Goal: Information Seeking & Learning: Learn about a topic

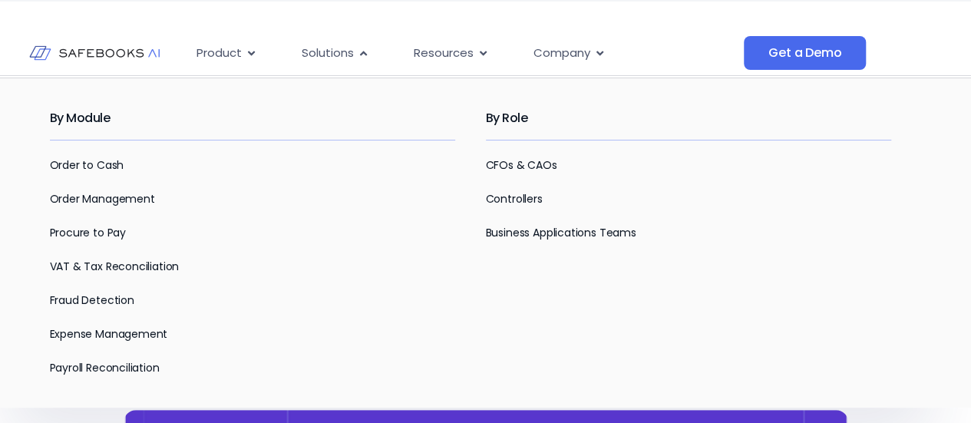
scroll to position [141, 0]
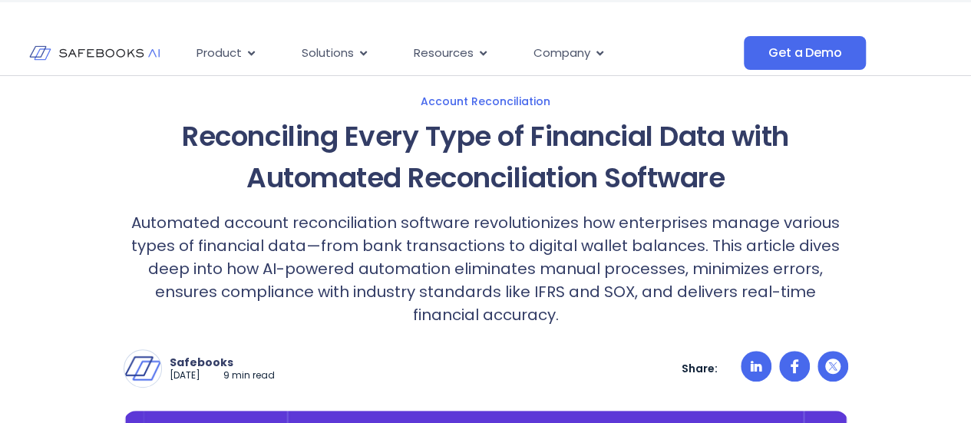
click at [568, 276] on p "Automated account reconciliation software revolutionizes how enterprises manage…" at bounding box center [486, 268] width 725 height 115
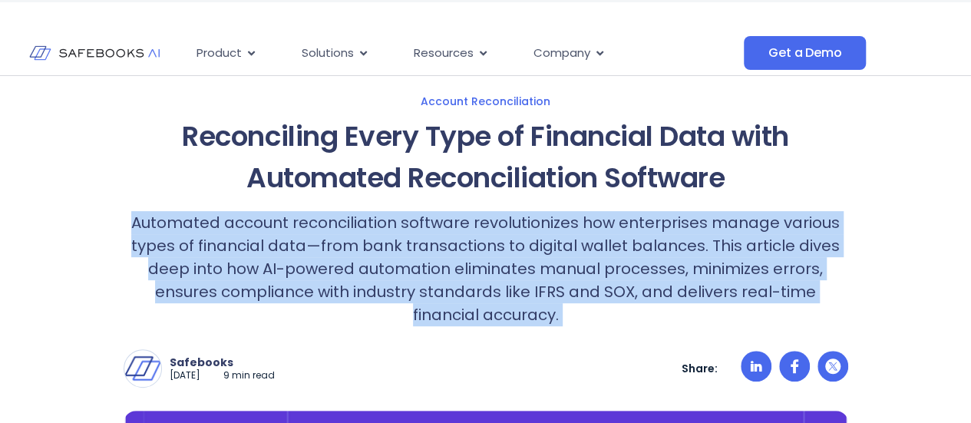
click at [568, 276] on p "Automated account reconciliation software revolutionizes how enterprises manage…" at bounding box center [486, 268] width 725 height 115
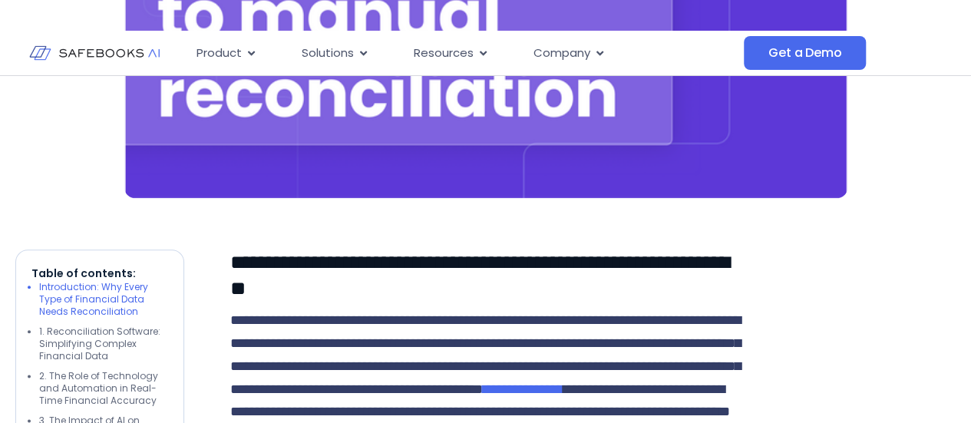
scroll to position [722, 0]
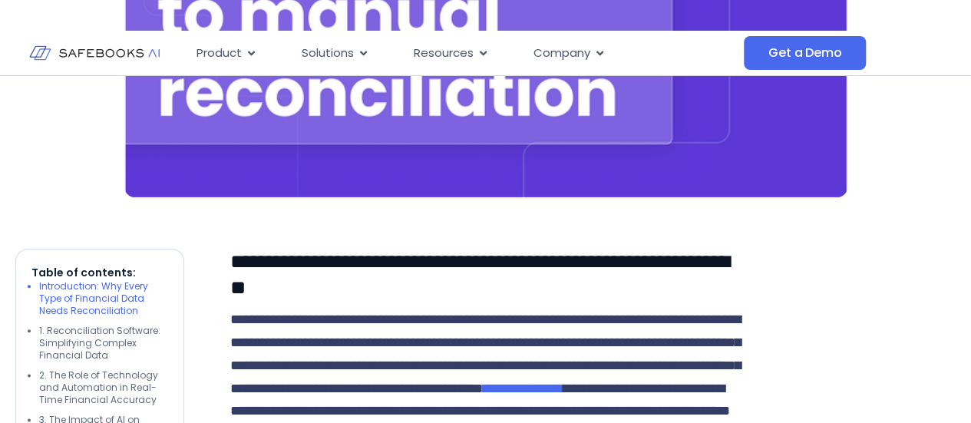
click at [568, 276] on h3 "**********" at bounding box center [485, 275] width 511 height 52
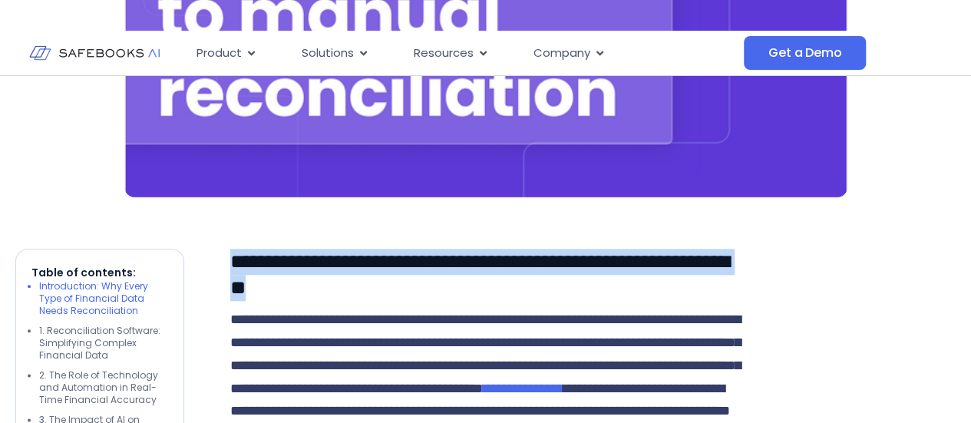
click at [568, 276] on h3 "**********" at bounding box center [485, 275] width 511 height 52
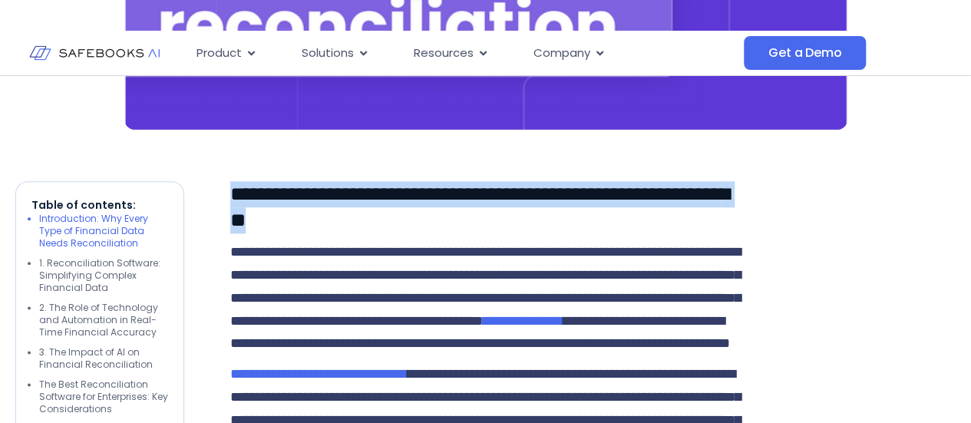
scroll to position [793, 0]
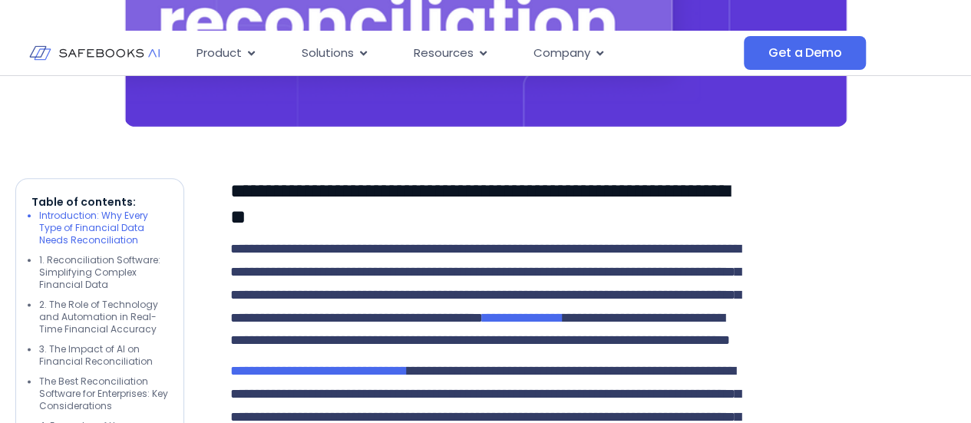
click at [545, 297] on span "**********" at bounding box center [485, 283] width 511 height 83
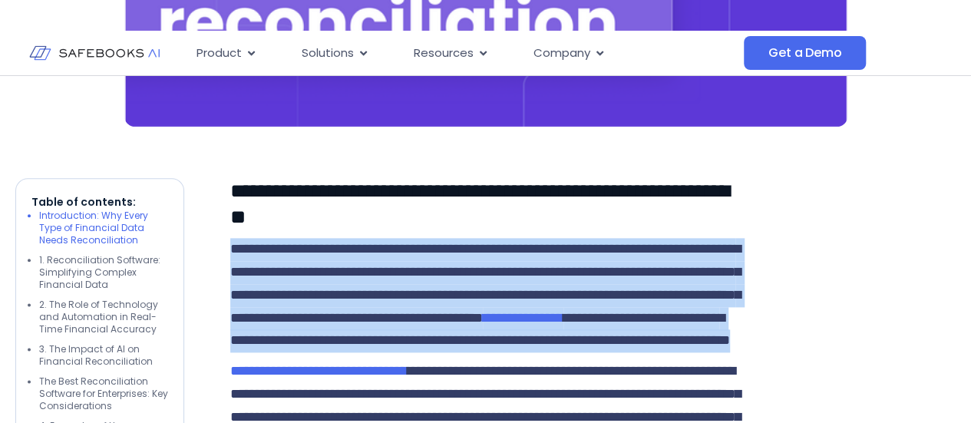
click at [545, 297] on span "**********" at bounding box center [485, 283] width 511 height 83
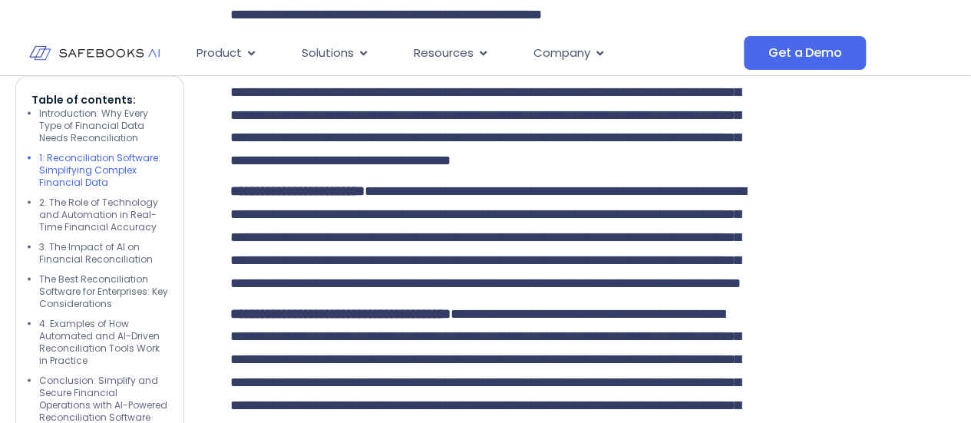
scroll to position [1435, 0]
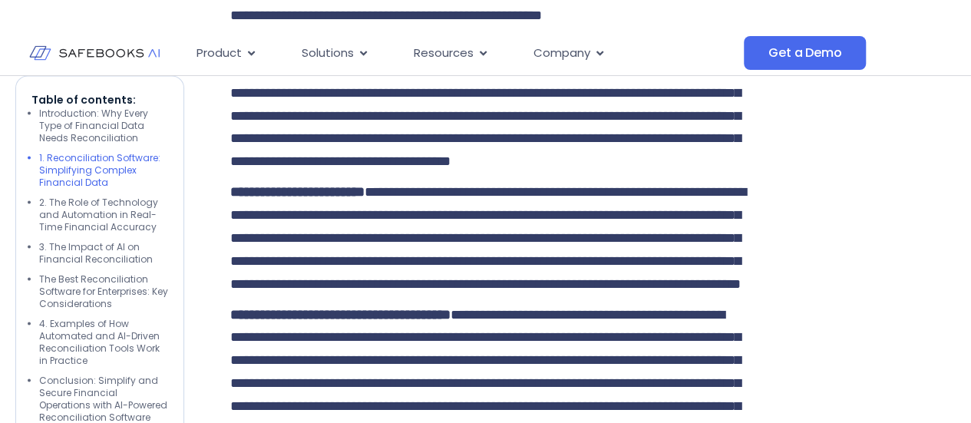
click at [554, 167] on span "**********" at bounding box center [485, 103] width 511 height 128
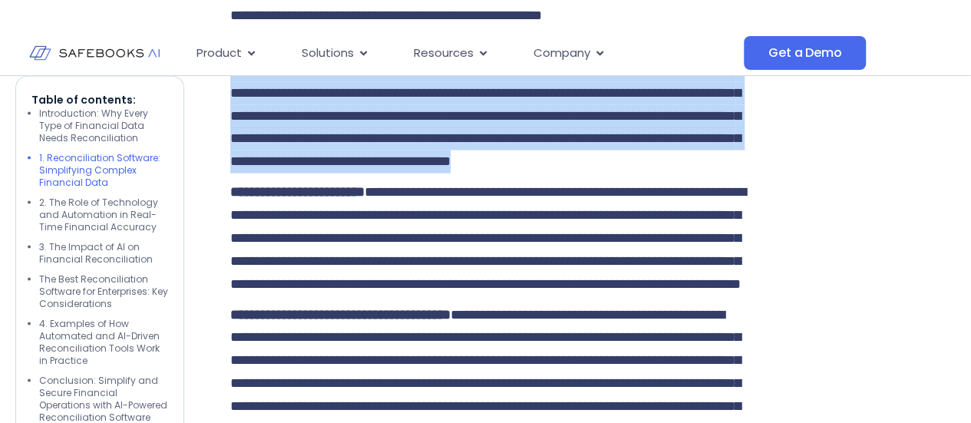
click at [554, 167] on span "**********" at bounding box center [485, 103] width 511 height 128
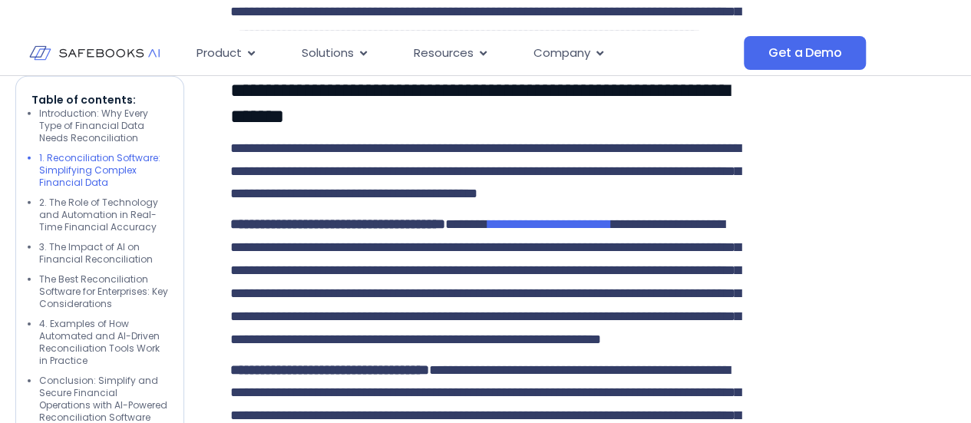
scroll to position [2241, 0]
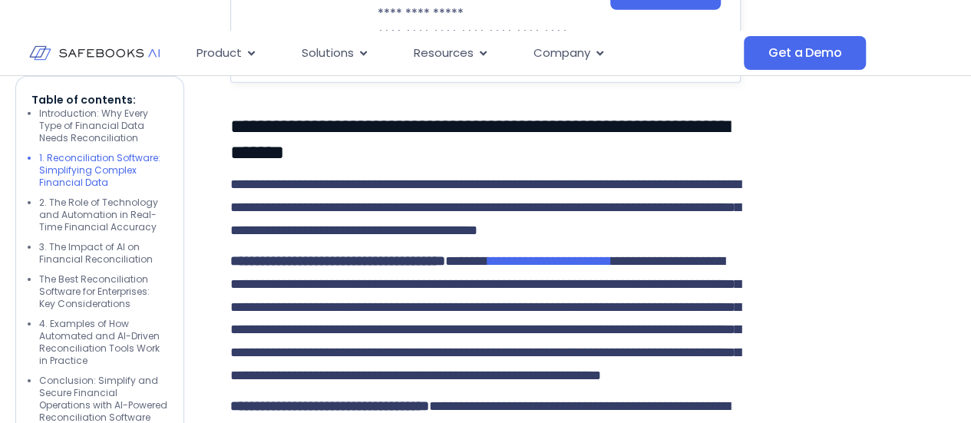
scroll to position [2417, 0]
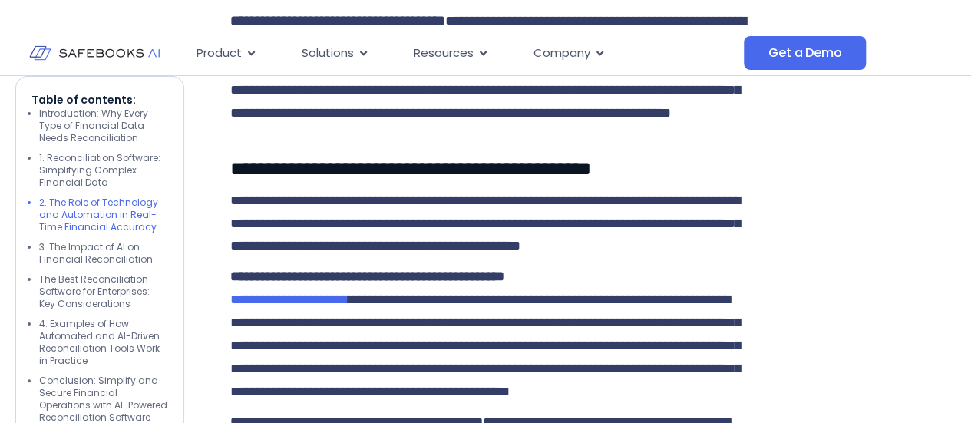
scroll to position [2953, 0]
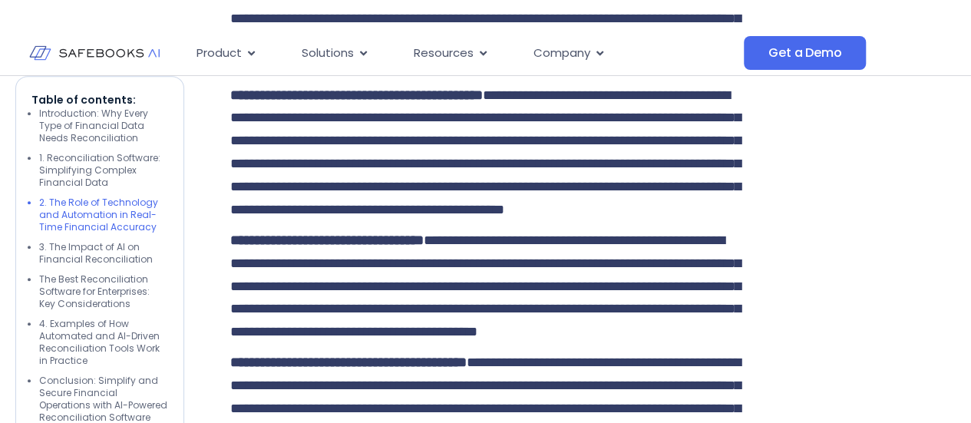
scroll to position [3279, 0]
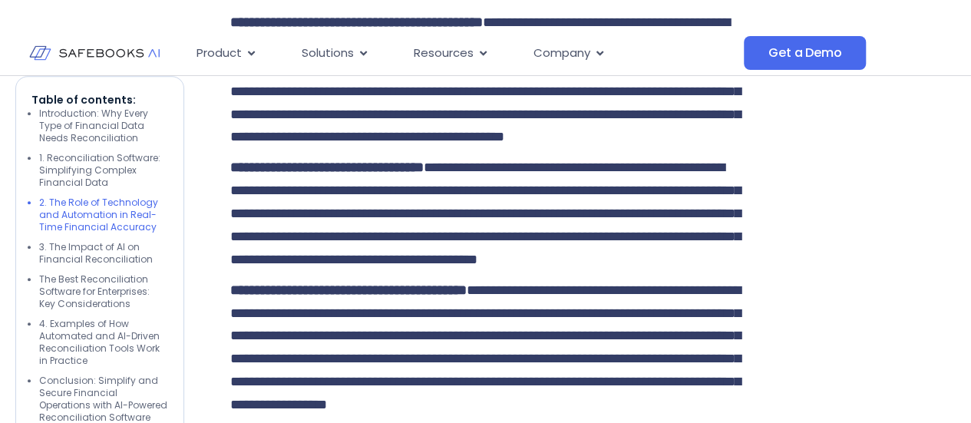
scroll to position [3435, 0]
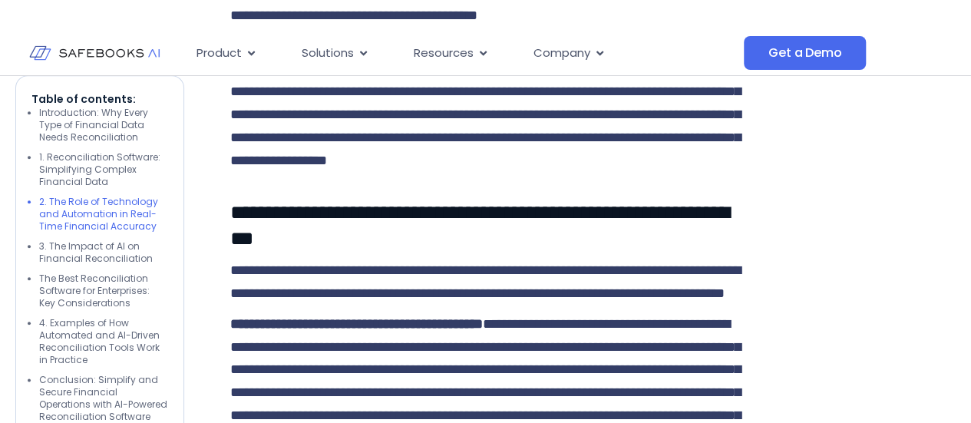
scroll to position [3678, 0]
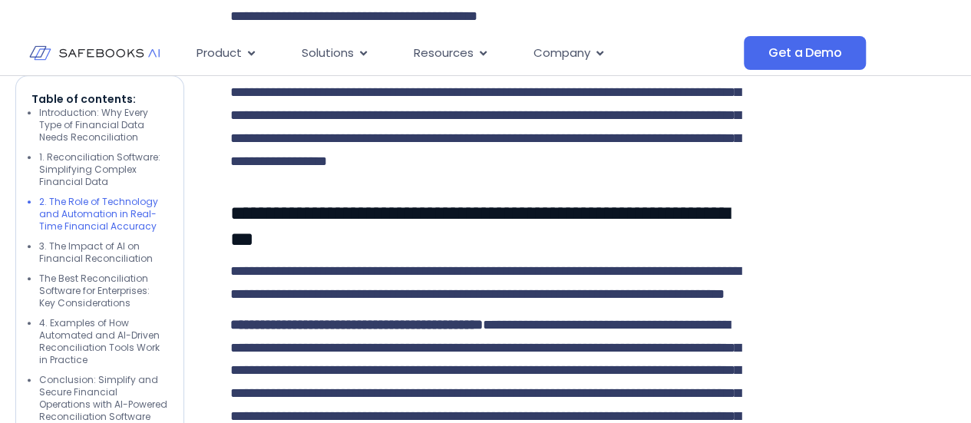
drag, startPoint x: 646, startPoint y: 219, endPoint x: 639, endPoint y: 267, distance: 49.0
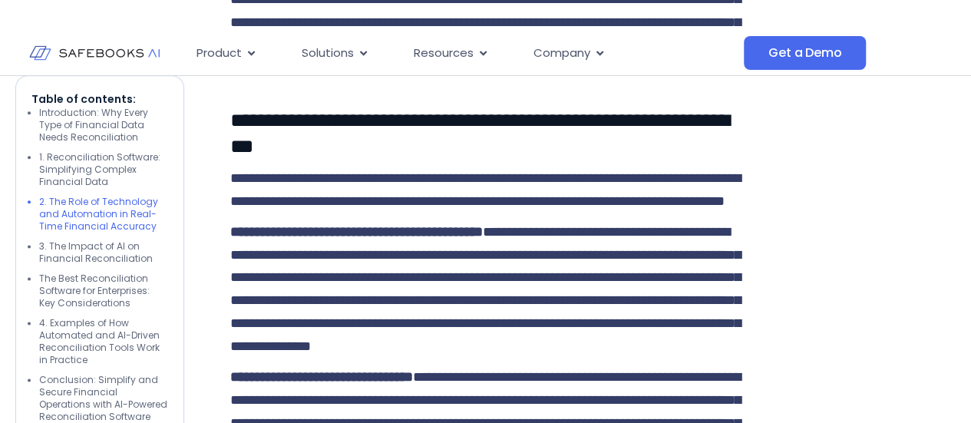
scroll to position [3772, 0]
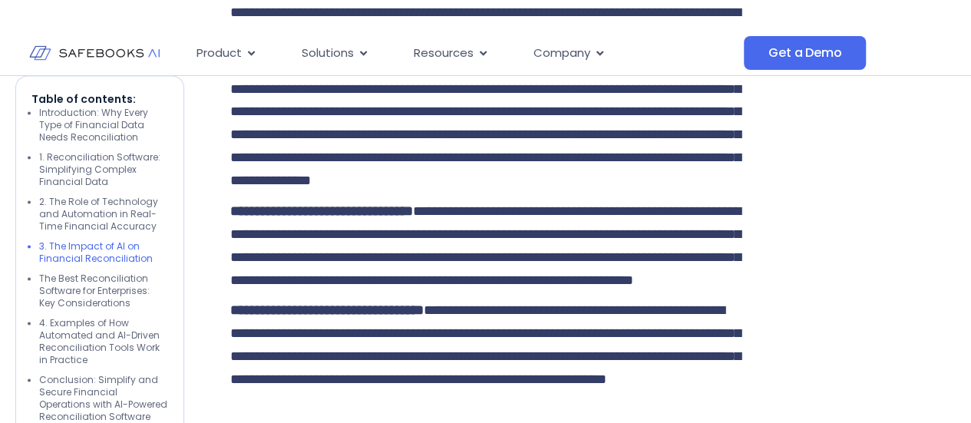
scroll to position [3936, 0]
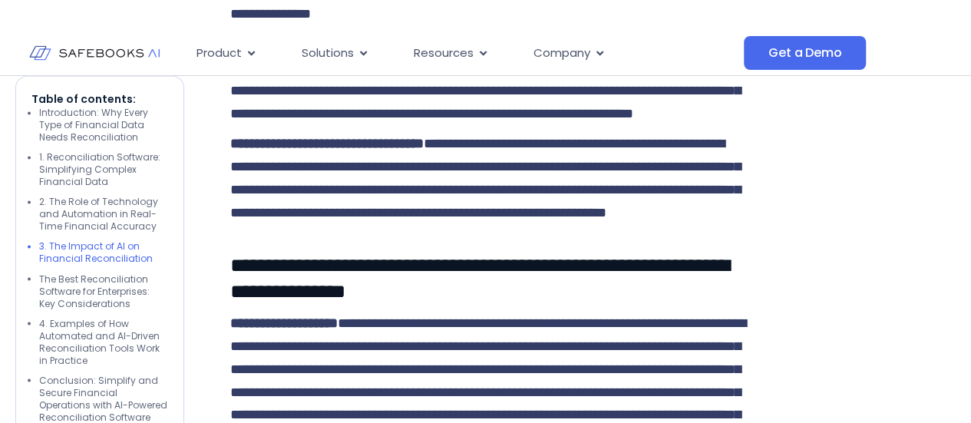
scroll to position [4209, 0]
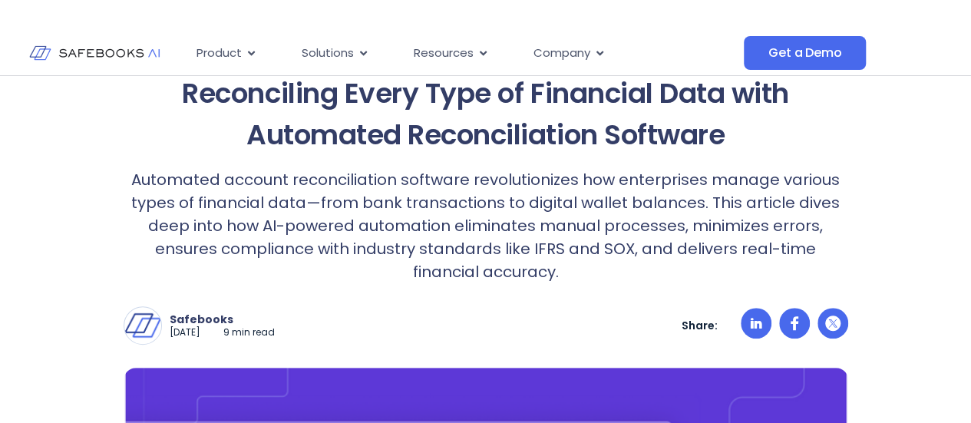
scroll to position [0, 0]
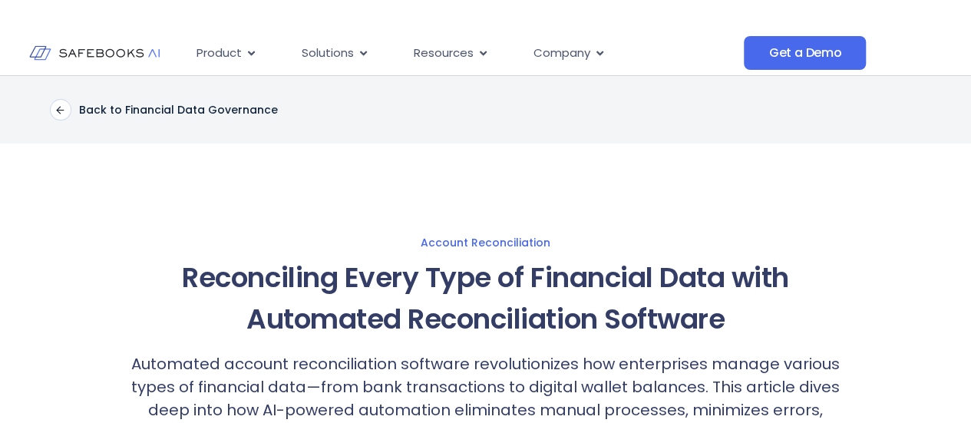
click at [396, 284] on h1 "Reconciling Every Type of Financial Data with Automated Reconciliation Software" at bounding box center [486, 298] width 725 height 83
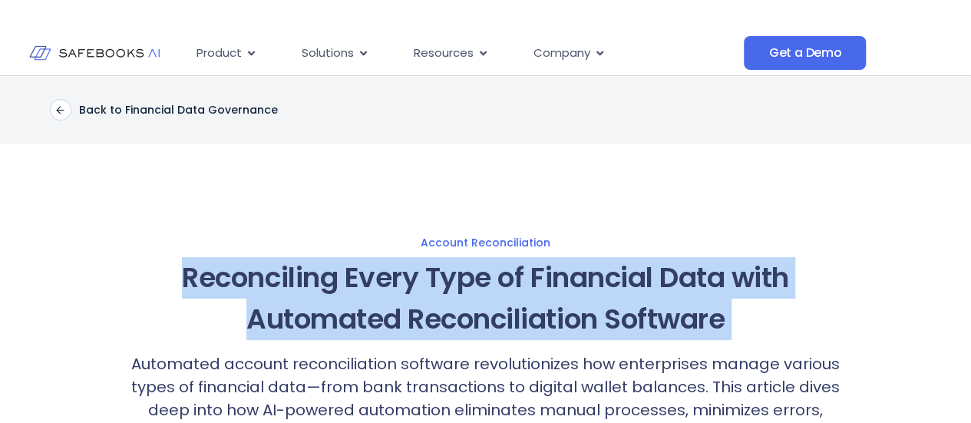
click at [396, 284] on h1 "Reconciling Every Type of Financial Data with Automated Reconciliation Software" at bounding box center [486, 298] width 725 height 83
click at [410, 302] on h1 "Reconciling Every Type of Financial Data with Automated Reconciliation Software" at bounding box center [486, 298] width 725 height 83
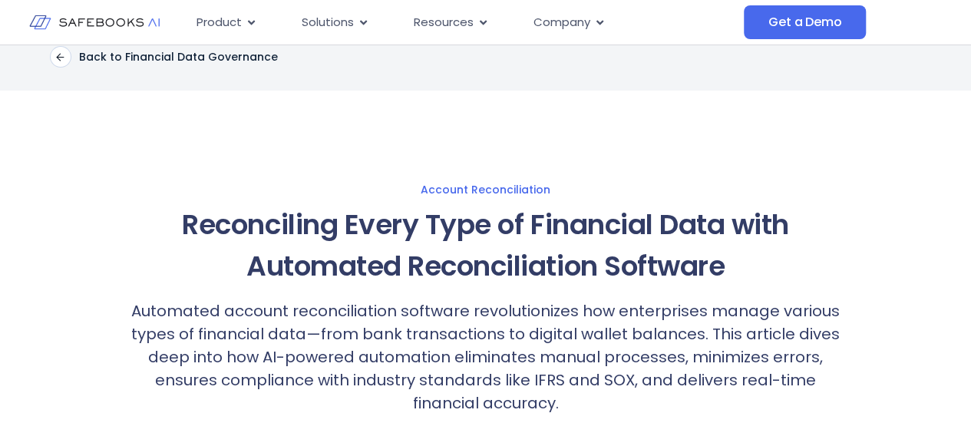
scroll to position [54, 0]
click at [410, 302] on p "Automated account reconciliation software revolutionizes how enterprises manage…" at bounding box center [486, 356] width 725 height 115
drag, startPoint x: 382, startPoint y: 236, endPoint x: 374, endPoint y: 263, distance: 28.9
click at [374, 263] on h1 "Reconciling Every Type of Financial Data with Automated Reconciliation Software" at bounding box center [486, 244] width 725 height 83
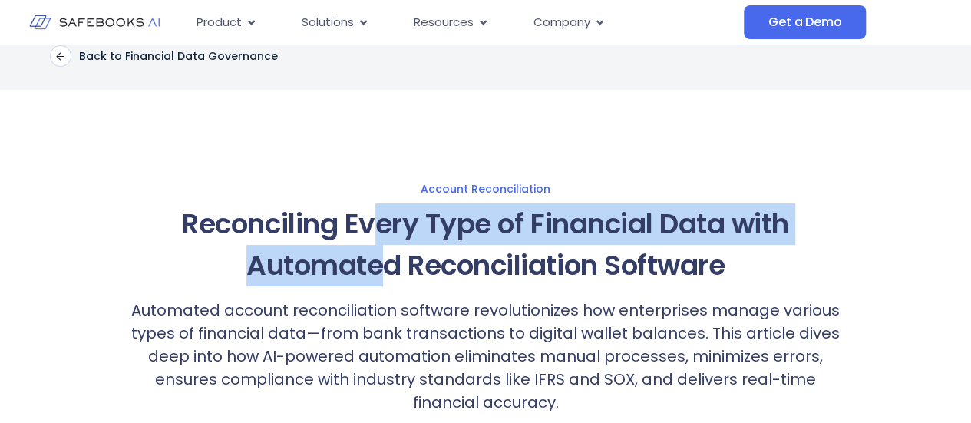
click at [374, 263] on h1 "Reconciling Every Type of Financial Data with Automated Reconciliation Software" at bounding box center [486, 244] width 725 height 83
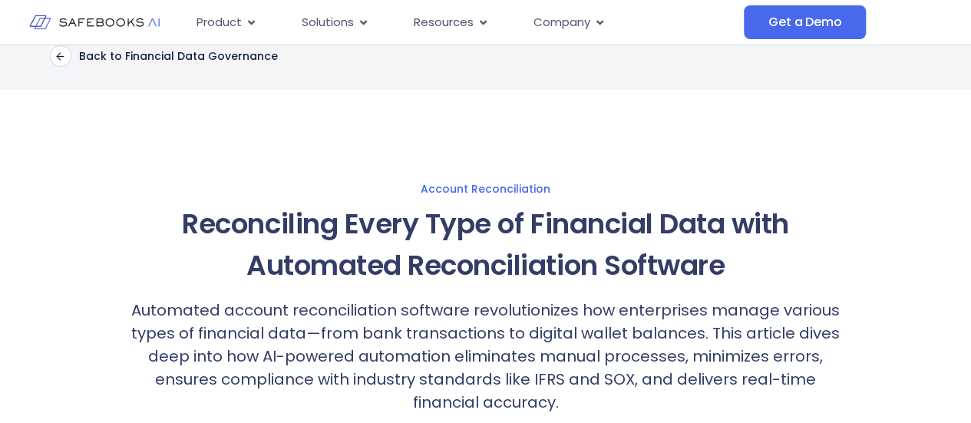
click at [374, 263] on h1 "Reconciling Every Type of Financial Data with Automated Reconciliation Software" at bounding box center [486, 244] width 725 height 83
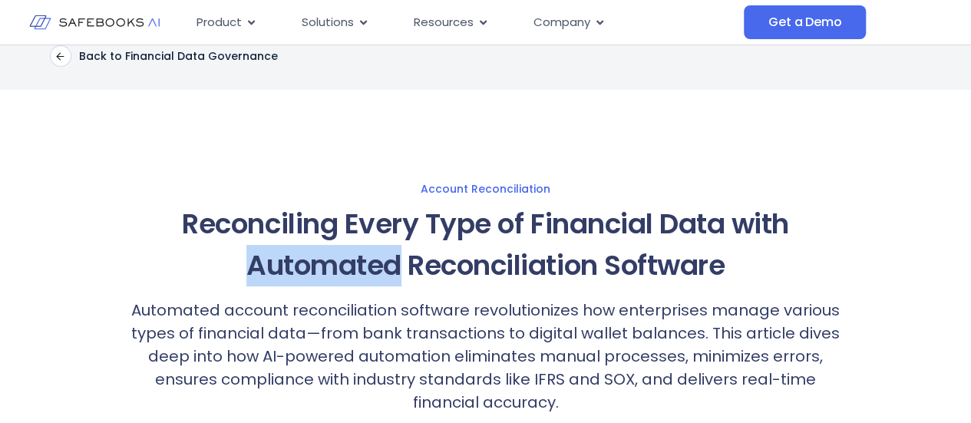
click at [374, 263] on h1 "Reconciling Every Type of Financial Data with Automated Reconciliation Software" at bounding box center [486, 244] width 725 height 83
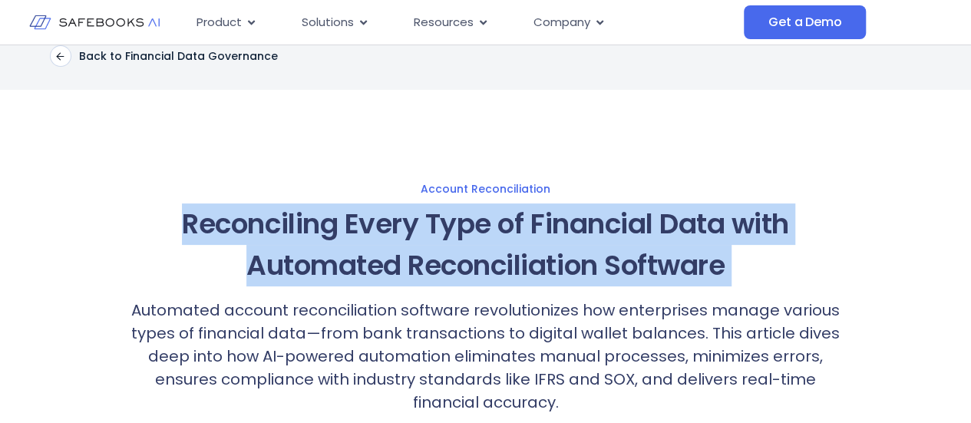
click at [374, 263] on h1 "Reconciling Every Type of Financial Data with Automated Reconciliation Software" at bounding box center [486, 244] width 725 height 83
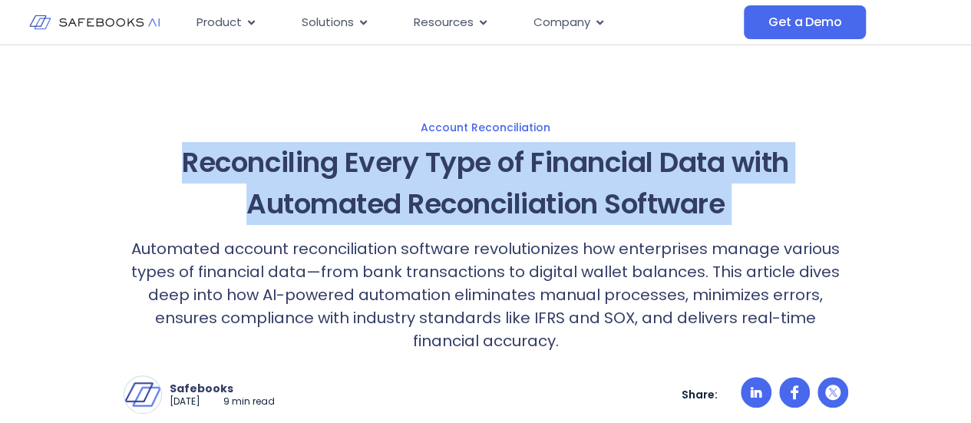
scroll to position [116, 0]
